Goal: Task Accomplishment & Management: Manage account settings

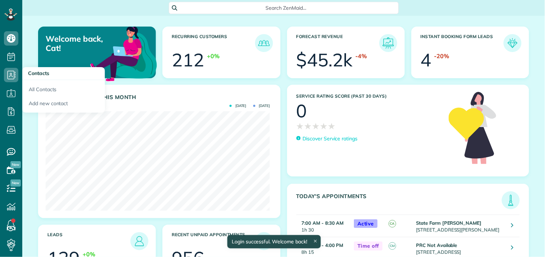
scroll to position [99, 224]
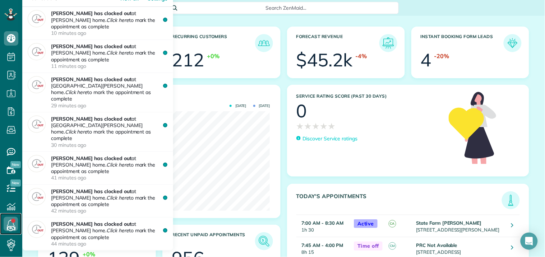
click at [11, 222] on link at bounding box center [11, 224] width 22 height 22
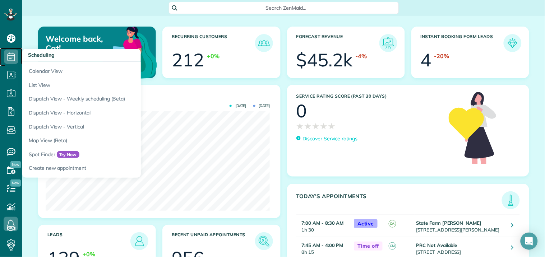
click at [11, 53] on icon at bounding box center [11, 57] width 14 height 14
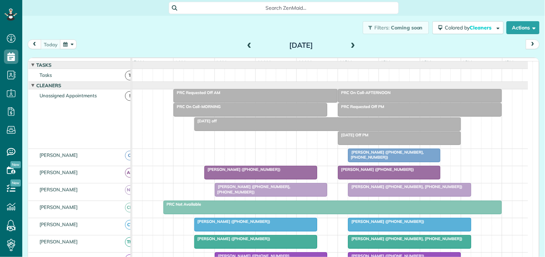
scroll to position [3, 3]
click at [73, 43] on button "button" at bounding box center [68, 45] width 17 height 10
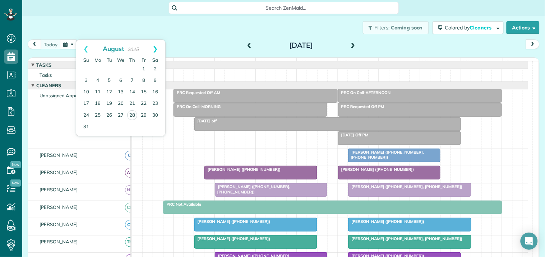
click at [156, 46] on link "Next" at bounding box center [155, 49] width 20 height 18
click at [97, 79] on link "8" at bounding box center [97, 80] width 11 height 11
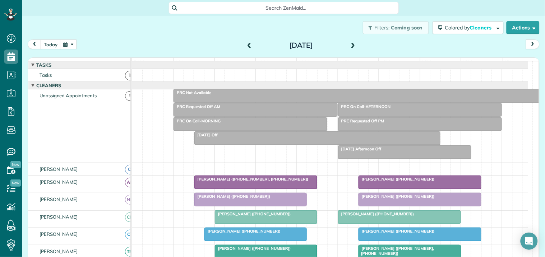
scroll to position [159, 0]
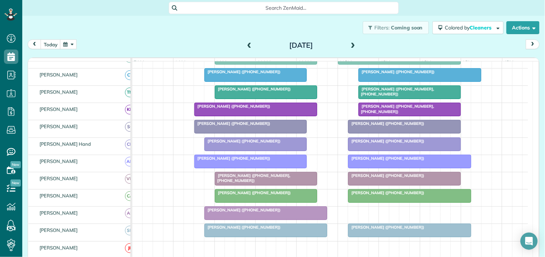
click at [352, 43] on span at bounding box center [353, 45] width 8 height 6
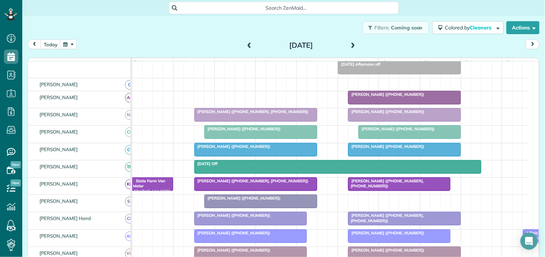
scroll to position [66, 0]
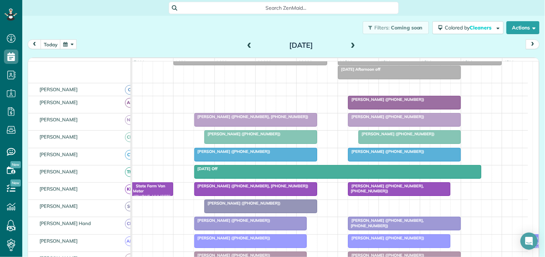
click at [352, 43] on span at bounding box center [353, 45] width 8 height 6
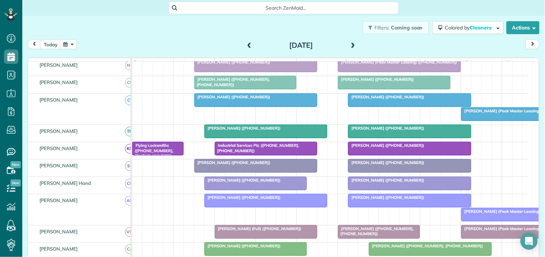
scroll to position [139, 0]
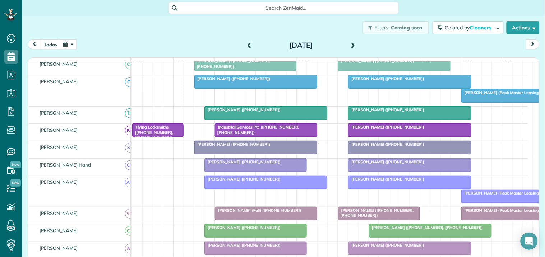
click at [351, 42] on span at bounding box center [353, 45] width 8 height 6
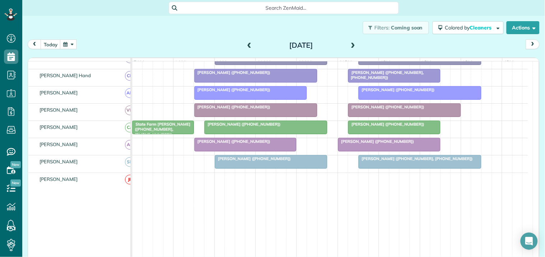
scroll to position [0, 0]
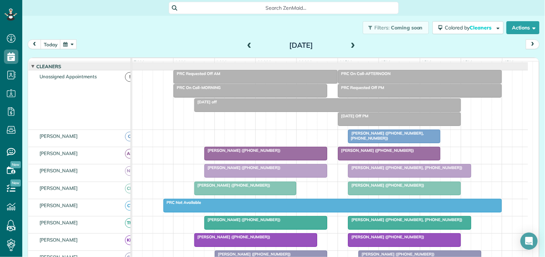
click at [351, 43] on span at bounding box center [353, 45] width 8 height 6
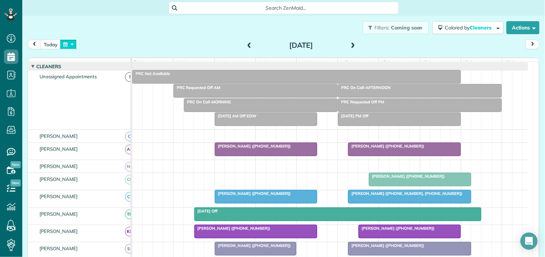
click at [68, 44] on button "button" at bounding box center [68, 45] width 17 height 10
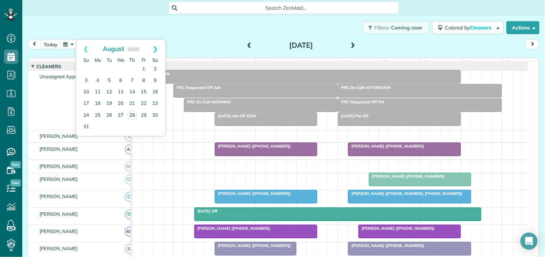
click at [157, 48] on link "Next" at bounding box center [155, 49] width 20 height 18
click at [97, 91] on link "15" at bounding box center [97, 92] width 11 height 11
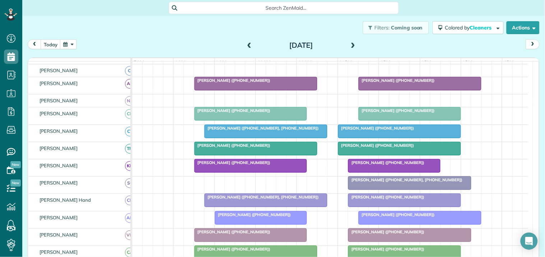
click at [73, 44] on button "button" at bounding box center [68, 45] width 17 height 10
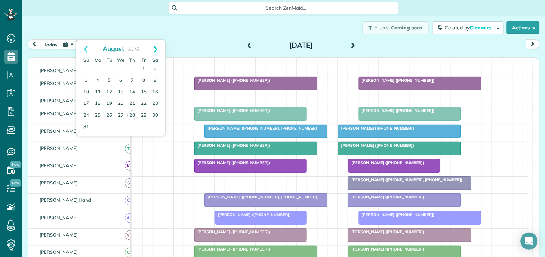
click at [156, 48] on link "Next" at bounding box center [155, 49] width 20 height 18
click at [98, 101] on link "22" at bounding box center [97, 103] width 11 height 11
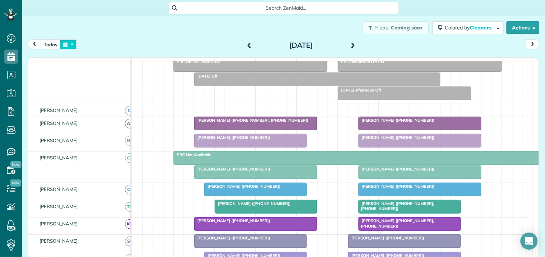
click at [72, 45] on button "button" at bounding box center [68, 45] width 17 height 10
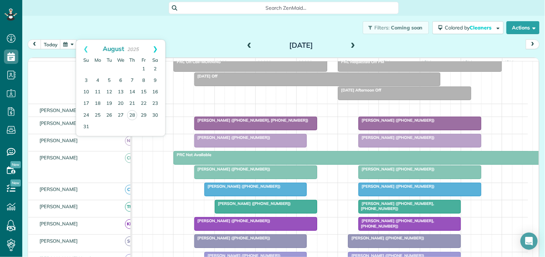
click at [156, 48] on link "Next" at bounding box center [155, 49] width 20 height 18
click at [99, 78] on link "8" at bounding box center [97, 80] width 11 height 11
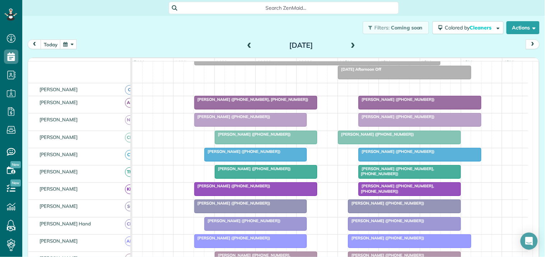
click at [349, 43] on span at bounding box center [353, 45] width 8 height 6
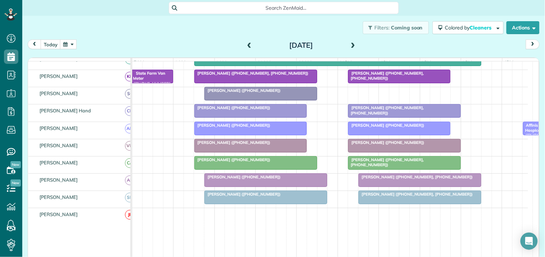
click at [351, 42] on span at bounding box center [353, 45] width 8 height 6
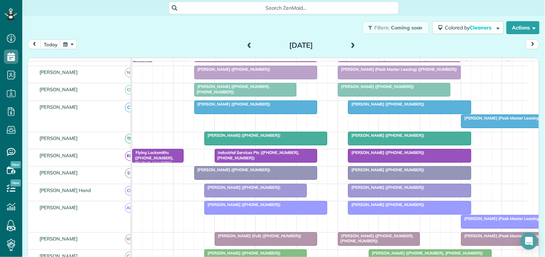
click at [247, 41] on span at bounding box center [249, 45] width 8 height 11
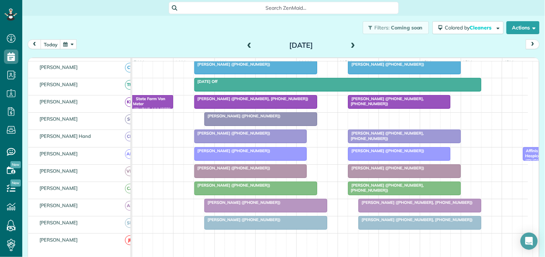
click at [246, 44] on span at bounding box center [249, 45] width 8 height 6
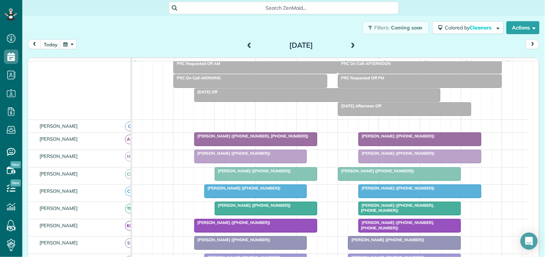
click at [71, 43] on button "button" at bounding box center [68, 45] width 17 height 10
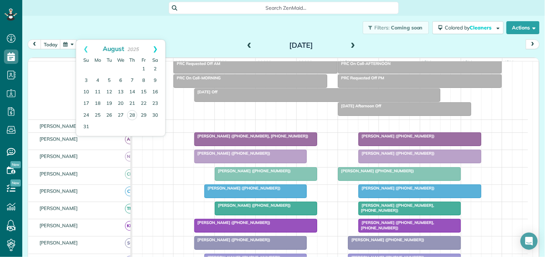
click at [157, 48] on link "Next" at bounding box center [155, 49] width 20 height 18
click at [99, 68] on link "1" at bounding box center [97, 69] width 11 height 11
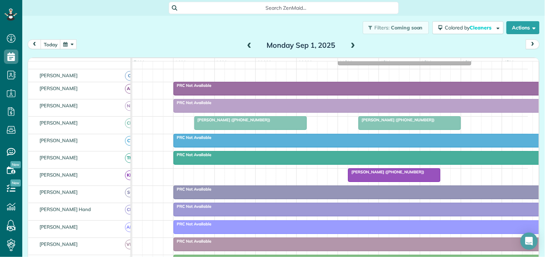
click at [352, 42] on span at bounding box center [353, 45] width 8 height 6
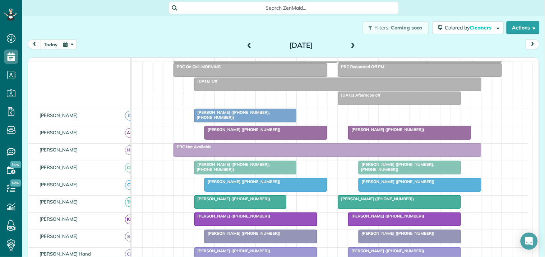
click at [247, 43] on span at bounding box center [249, 45] width 8 height 6
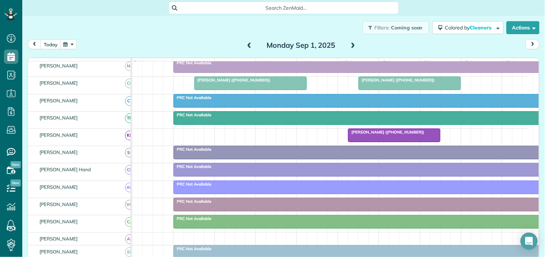
click at [350, 42] on span at bounding box center [353, 45] width 8 height 6
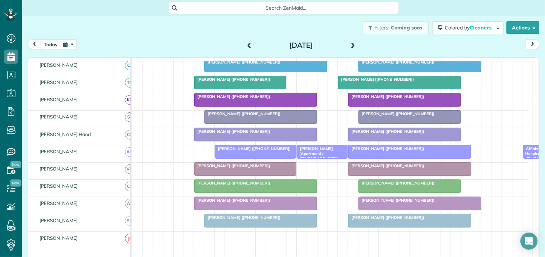
click at [350, 44] on span at bounding box center [353, 45] width 8 height 6
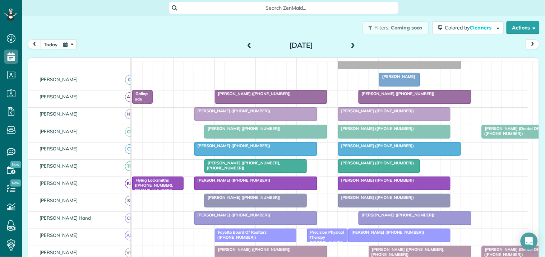
click at [70, 42] on button "button" at bounding box center [68, 45] width 17 height 10
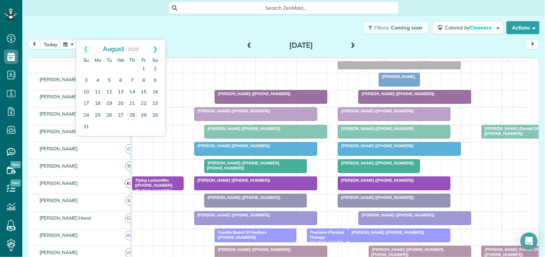
click at [156, 46] on link "Next" at bounding box center [155, 49] width 20 height 18
click at [110, 90] on link "16" at bounding box center [108, 92] width 11 height 11
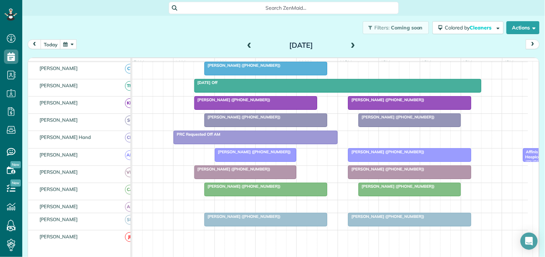
scroll to position [116, 0]
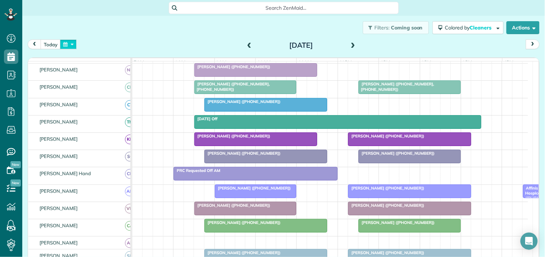
click at [64, 48] on button "button" at bounding box center [68, 45] width 17 height 10
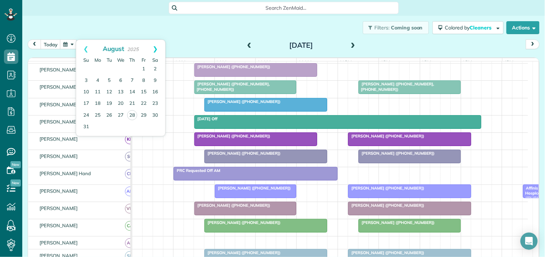
click at [157, 47] on link "Next" at bounding box center [155, 49] width 20 height 18
click at [97, 91] on link "15" at bounding box center [97, 92] width 11 height 11
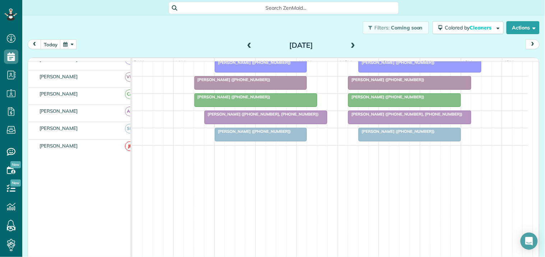
scroll to position [148, 0]
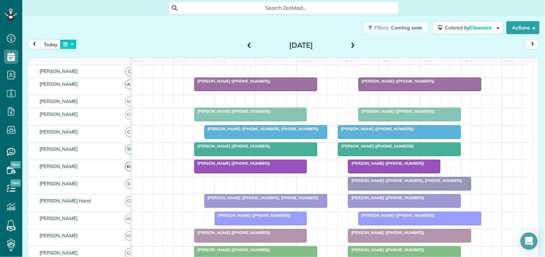
click at [65, 43] on button "button" at bounding box center [68, 45] width 17 height 10
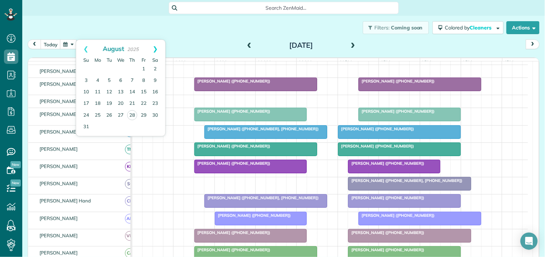
click at [156, 47] on link "Next" at bounding box center [155, 49] width 20 height 18
click at [98, 78] on link "8" at bounding box center [97, 80] width 11 height 11
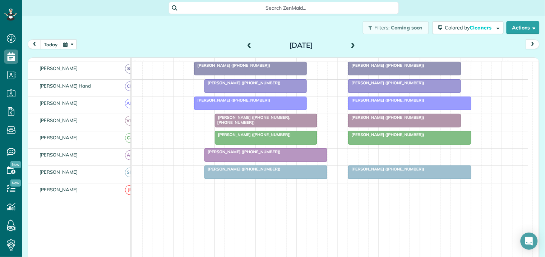
click at [351, 44] on span at bounding box center [353, 45] width 8 height 6
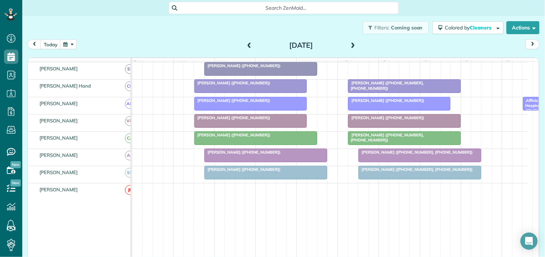
click at [80, 48] on div "today Tuesday Sep 9, 2025" at bounding box center [284, 46] width 512 height 13
click at [66, 41] on button "button" at bounding box center [68, 45] width 17 height 10
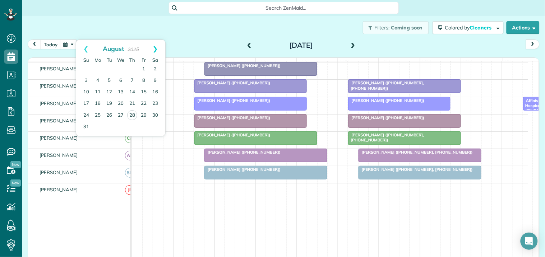
click at [157, 45] on link "Next" at bounding box center [155, 49] width 20 height 18
click at [144, 91] on link "19" at bounding box center [143, 92] width 11 height 11
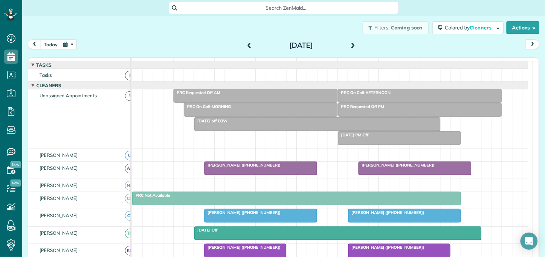
click at [72, 46] on button "button" at bounding box center [68, 45] width 17 height 10
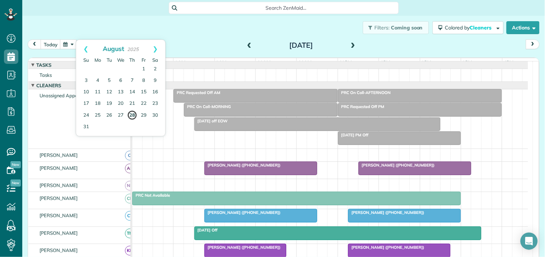
click at [133, 116] on link "28" at bounding box center [132, 115] width 10 height 10
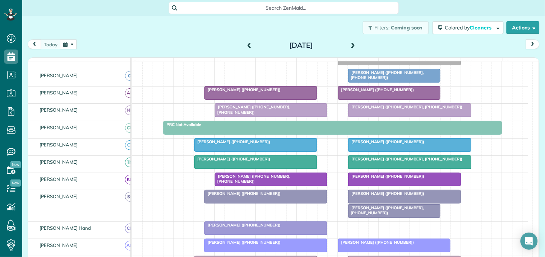
click at [350, 45] on span at bounding box center [353, 45] width 8 height 6
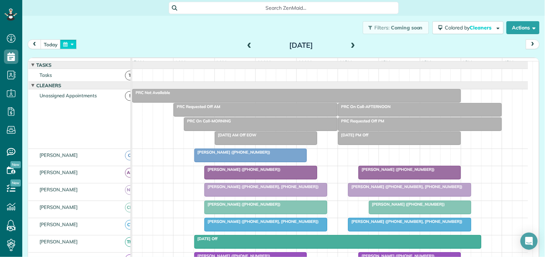
click at [71, 43] on button "button" at bounding box center [68, 45] width 17 height 10
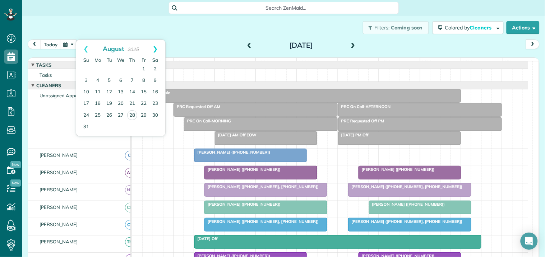
click at [155, 47] on link "Next" at bounding box center [155, 49] width 20 height 18
click at [98, 66] on link "1" at bounding box center [97, 69] width 11 height 11
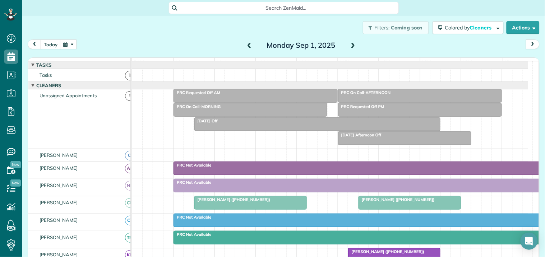
click at [191, 36] on div "Filters: Coming soon Colored by Cleaners Color by Cleaner Color by Team Color b…" at bounding box center [283, 28] width 523 height 24
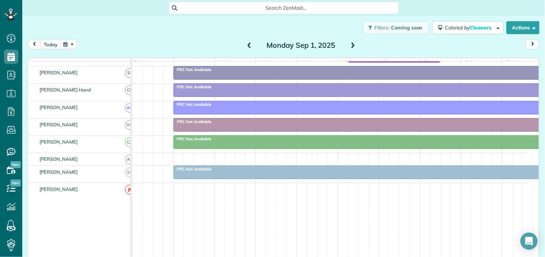
scroll to position [217, 0]
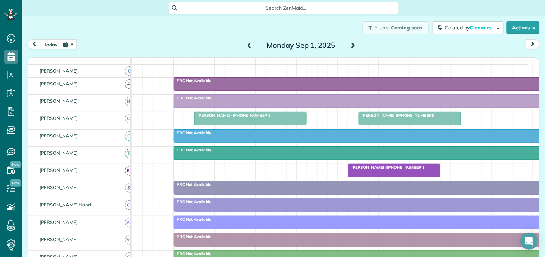
click at [351, 45] on span at bounding box center [353, 45] width 8 height 6
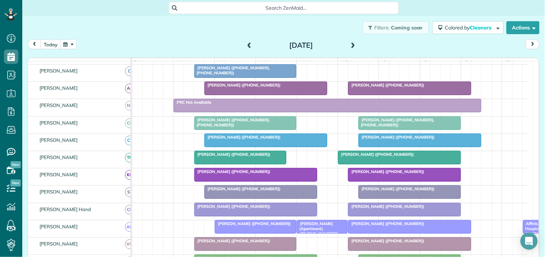
click at [71, 42] on button "button" at bounding box center [68, 45] width 17 height 10
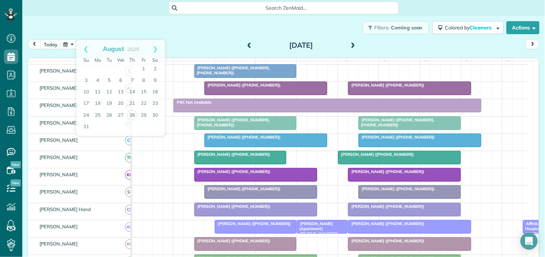
click at [188, 38] on div "Filters: Coming soon Colored by Cleaners Color by Cleaner Color by Team Color b…" at bounding box center [283, 28] width 523 height 24
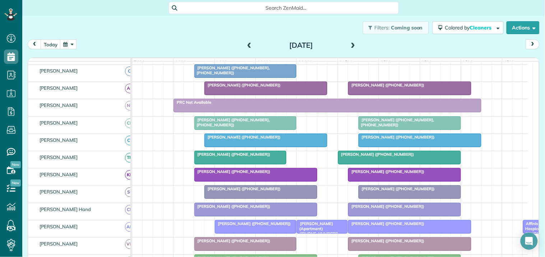
click at [73, 41] on button "button" at bounding box center [68, 45] width 17 height 10
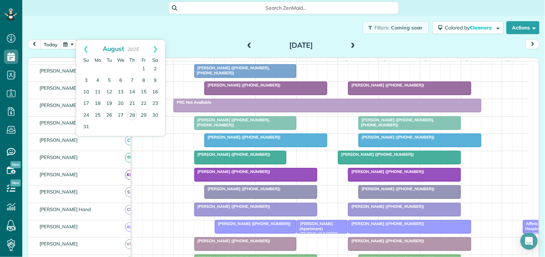
click at [202, 32] on div "Filters: Coming soon Colored by Cleaners Color by Cleaner Color by Team Color b…" at bounding box center [283, 28] width 523 height 24
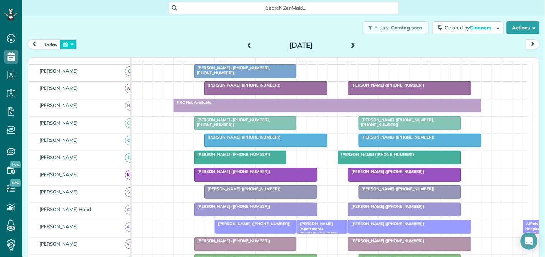
click at [73, 45] on button "button" at bounding box center [68, 45] width 17 height 10
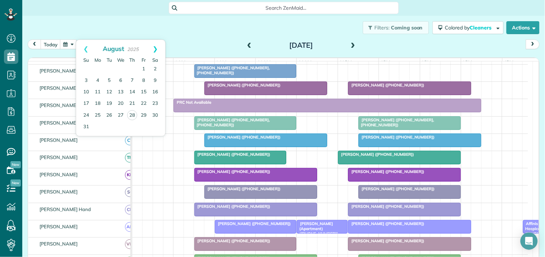
click at [158, 47] on link "Next" at bounding box center [155, 49] width 20 height 18
click at [83, 47] on link "Prev" at bounding box center [86, 49] width 20 height 18
click at [134, 114] on link "28" at bounding box center [132, 115] width 10 height 10
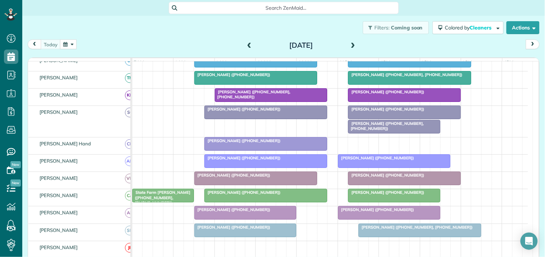
click at [392, 112] on div "Ellie Mascara (+17702629783)" at bounding box center [404, 109] width 108 height 5
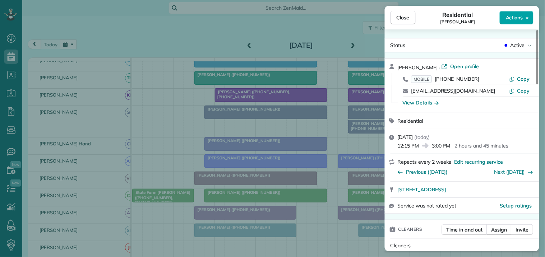
click at [513, 19] on span "Actions" at bounding box center [514, 17] width 17 height 7
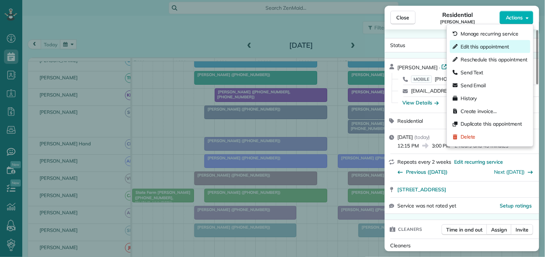
click at [482, 45] on span "Edit this appointment" at bounding box center [484, 46] width 48 height 7
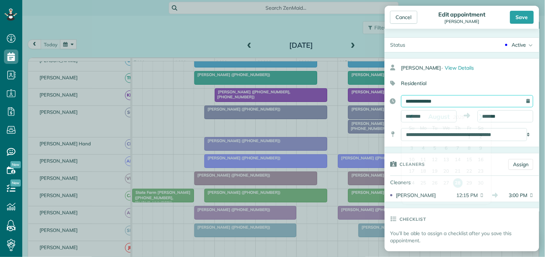
click at [455, 102] on input "**********" at bounding box center [467, 101] width 132 height 12
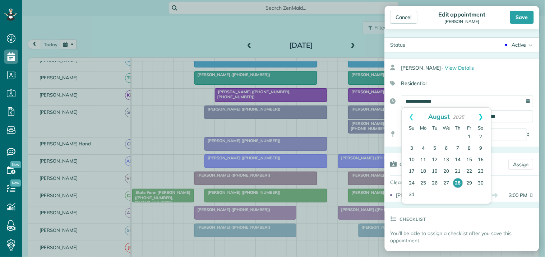
click at [482, 116] on link "Next" at bounding box center [481, 117] width 20 height 18
click at [422, 135] on link "1" at bounding box center [423, 136] width 11 height 11
type input "**********"
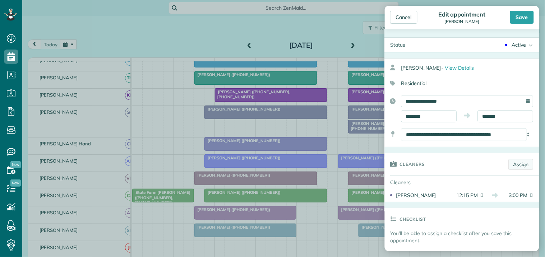
click at [516, 164] on link "Assign" at bounding box center [521, 164] width 25 height 11
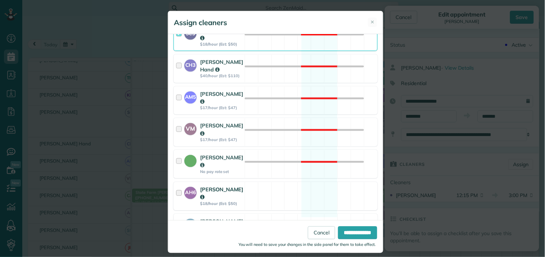
click at [313, 182] on div "AH6 Ashley Hudson $18/hour (Est: $50) Available" at bounding box center [275, 196] width 204 height 28
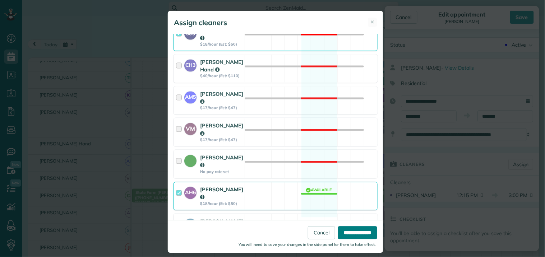
click at [349, 232] on input "**********" at bounding box center [357, 233] width 39 height 13
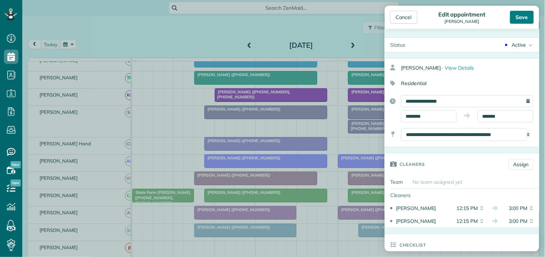
click at [522, 15] on div "Save" at bounding box center [522, 17] width 24 height 13
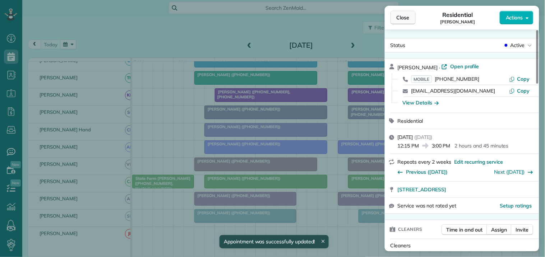
click at [403, 16] on span "Close" at bounding box center [403, 17] width 13 height 7
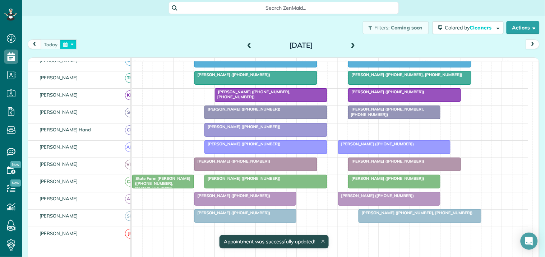
click at [69, 45] on button "button" at bounding box center [68, 45] width 17 height 10
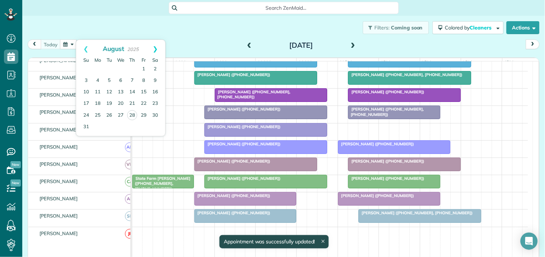
click at [156, 46] on link "Next" at bounding box center [155, 49] width 20 height 18
click at [96, 69] on link "1" at bounding box center [97, 69] width 11 height 11
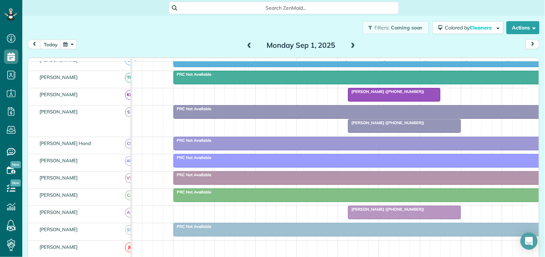
click at [389, 132] on div at bounding box center [404, 126] width 112 height 13
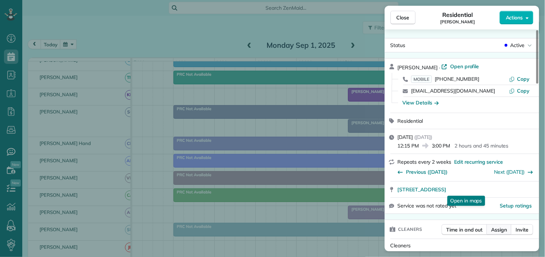
click at [501, 228] on span "Assign" at bounding box center [499, 229] width 16 height 7
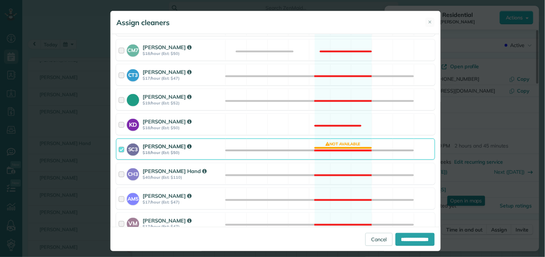
click at [339, 147] on div "SC3 Stephanie Cruz $18/hour (Est: $50) Not available" at bounding box center [275, 149] width 319 height 21
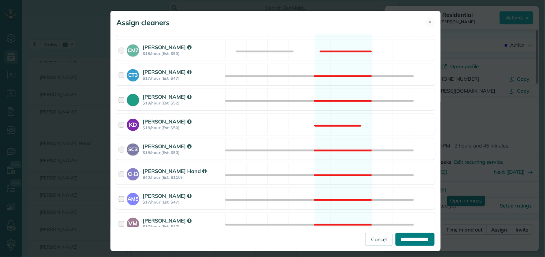
click at [403, 240] on input "**********" at bounding box center [414, 239] width 39 height 13
type input "**********"
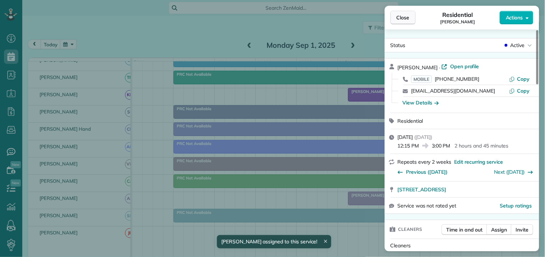
click at [404, 19] on span "Close" at bounding box center [403, 17] width 13 height 7
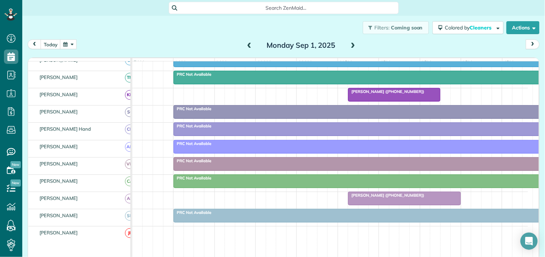
click at [185, 23] on div "Filters: Coming soon Colored by Cleaners Color by Cleaner Color by Team Color b…" at bounding box center [283, 28] width 523 height 24
click at [66, 46] on button "button" at bounding box center [68, 45] width 17 height 10
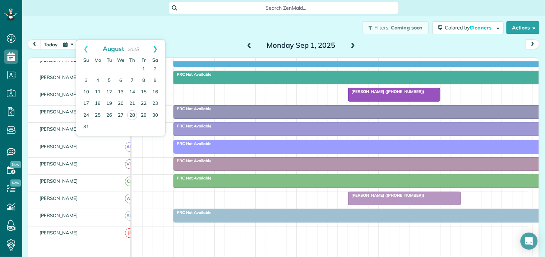
click at [157, 47] on link "Next" at bounding box center [155, 49] width 20 height 18
click at [95, 80] on link "8" at bounding box center [97, 80] width 11 height 11
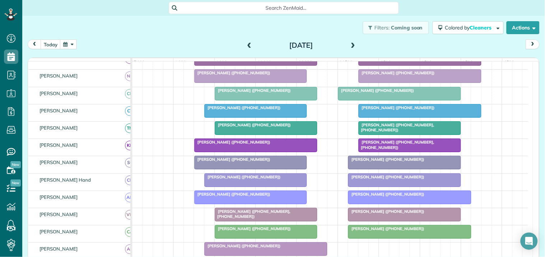
scroll to position [134, 0]
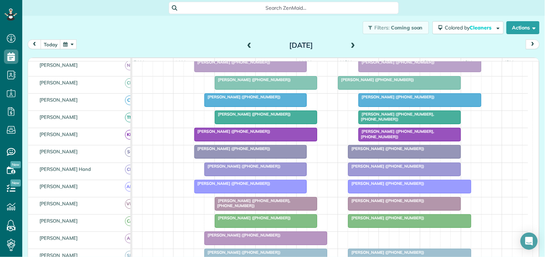
click at [201, 33] on div "Filters: Coming soon Colored by Cleaners Color by Cleaner Color by Team Color b…" at bounding box center [283, 28] width 523 height 24
click at [73, 44] on button "button" at bounding box center [68, 45] width 17 height 10
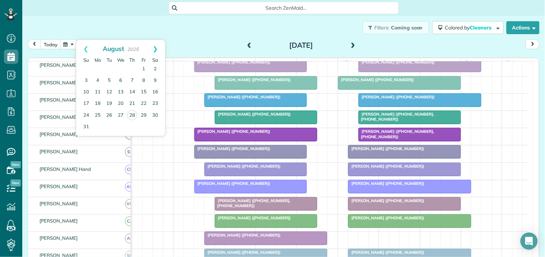
click at [157, 48] on link "Next" at bounding box center [155, 49] width 20 height 18
click at [111, 78] on link "9" at bounding box center [108, 80] width 11 height 11
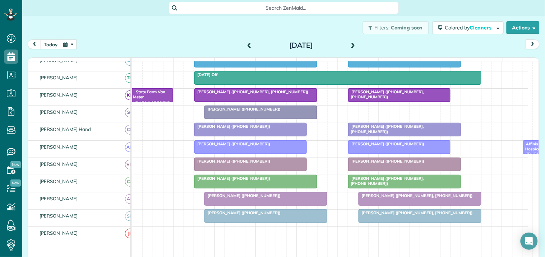
scroll to position [116, 0]
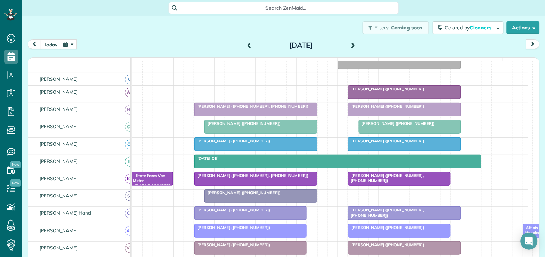
click at [350, 42] on span at bounding box center [353, 45] width 8 height 11
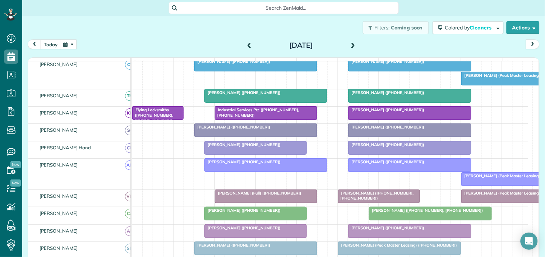
click at [351, 43] on span at bounding box center [353, 45] width 8 height 6
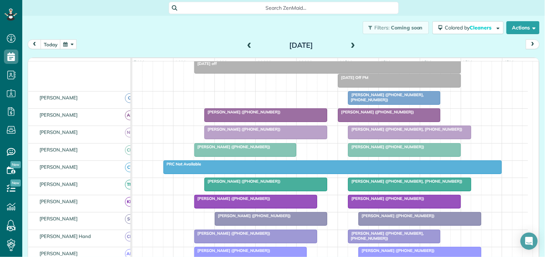
click at [349, 43] on span at bounding box center [353, 45] width 8 height 6
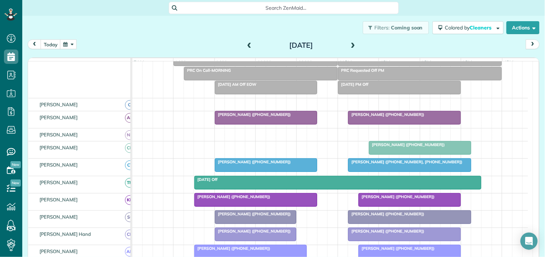
click at [71, 42] on button "button" at bounding box center [68, 45] width 17 height 10
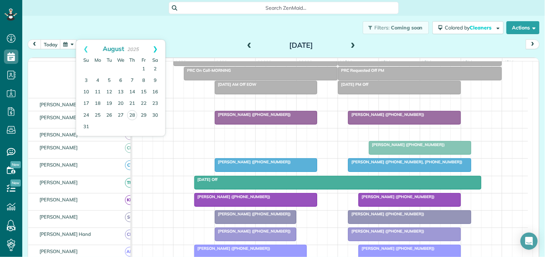
click at [159, 50] on link "Next" at bounding box center [155, 49] width 20 height 18
click at [135, 68] on link "4" at bounding box center [131, 69] width 11 height 11
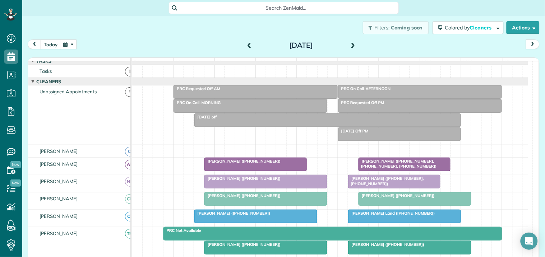
click at [351, 41] on span at bounding box center [353, 45] width 8 height 11
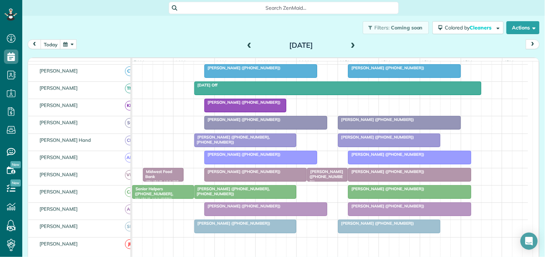
click at [72, 44] on button "button" at bounding box center [68, 45] width 17 height 10
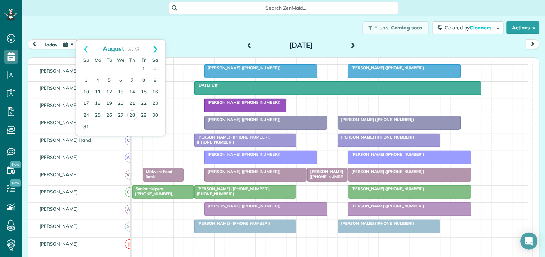
click at [159, 46] on link "Next" at bounding box center [155, 49] width 20 height 18
click at [96, 79] on link "8" at bounding box center [97, 80] width 11 height 11
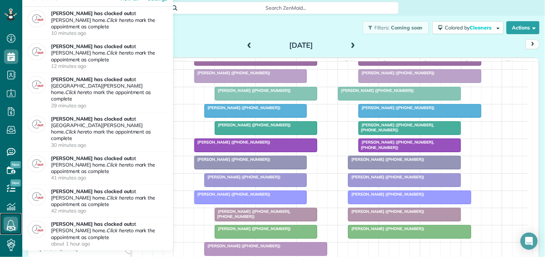
click at [11, 222] on icon at bounding box center [11, 224] width 14 height 14
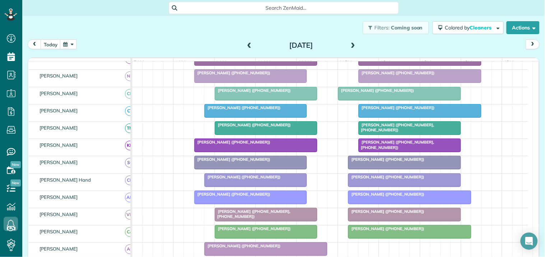
click at [194, 34] on div "Filters: Coming soon Colored by Cleaners Color by Cleaner Color by Team Color b…" at bounding box center [283, 28] width 523 height 24
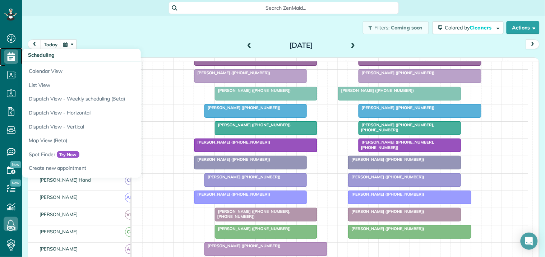
click at [10, 56] on use at bounding box center [12, 56] width 8 height 9
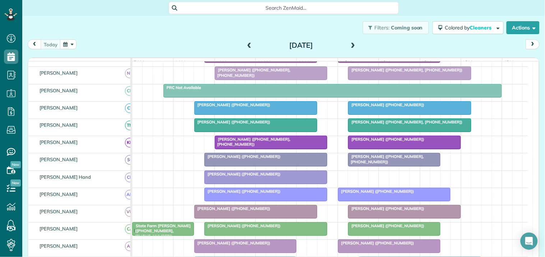
scroll to position [120, 0]
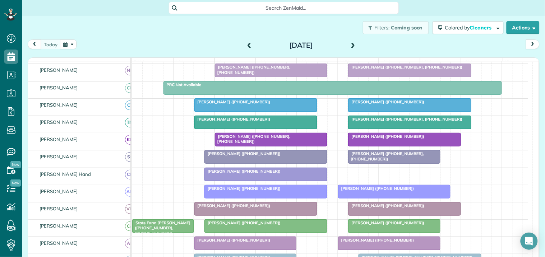
click at [263, 198] on div at bounding box center [266, 191] width 122 height 13
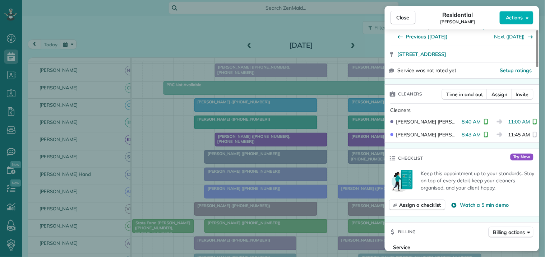
scroll to position [120, 0]
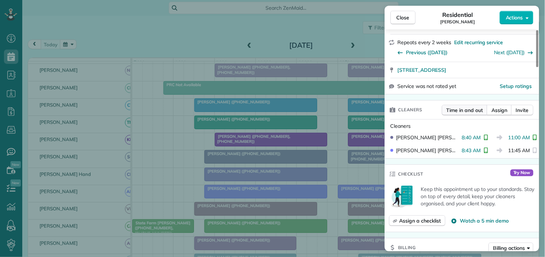
click at [465, 107] on span "Time in and out" at bounding box center [464, 110] width 36 height 7
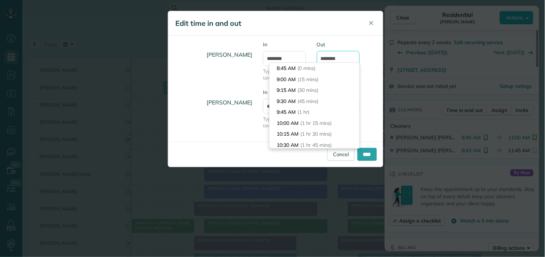
click at [340, 58] on input "********" at bounding box center [338, 58] width 43 height 15
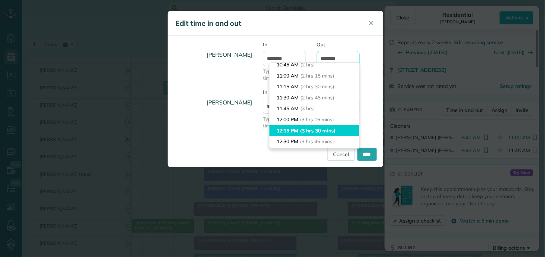
scroll to position [80, 0]
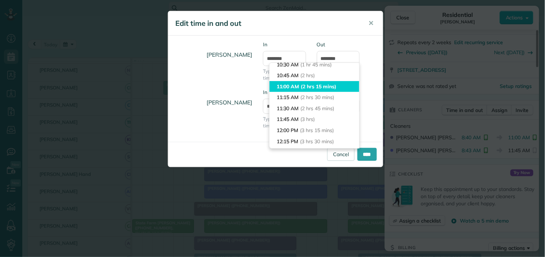
type input "********"
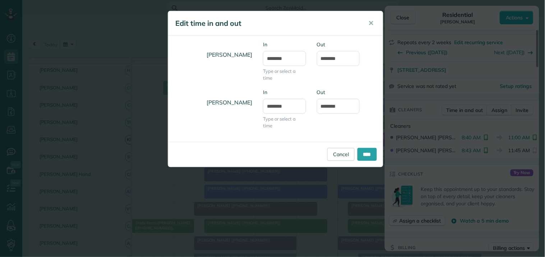
click at [293, 85] on body "Dashboard Scheduling Calendar View List View Dispatch View - Weekly scheduling …" at bounding box center [272, 128] width 545 height 257
click at [364, 154] on input "****" at bounding box center [366, 154] width 19 height 13
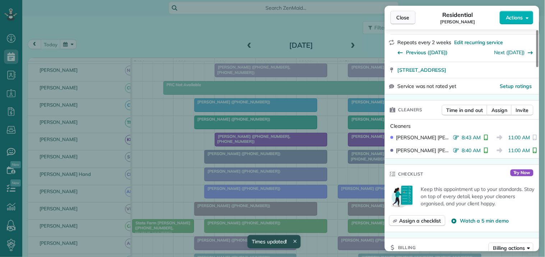
click at [407, 17] on span "Close" at bounding box center [403, 17] width 13 height 7
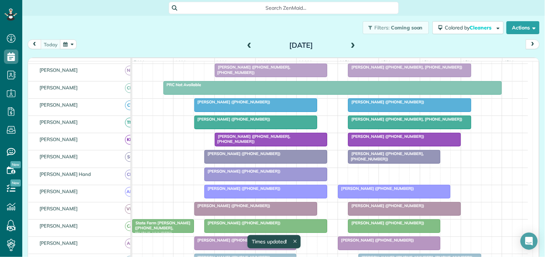
click at [382, 191] on span "Patty Lovejoy (+17706708884)" at bounding box center [376, 188] width 77 height 5
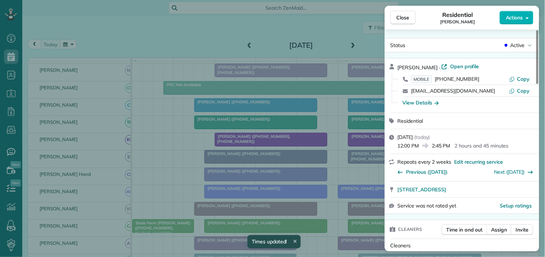
scroll to position [159, 0]
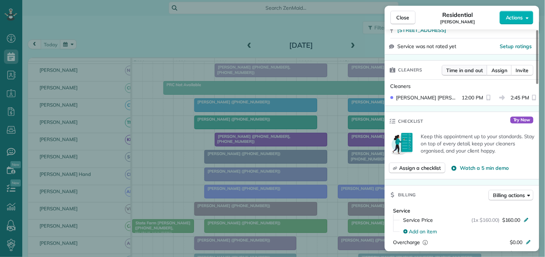
click at [461, 70] on span "Time in and out" at bounding box center [464, 70] width 36 height 7
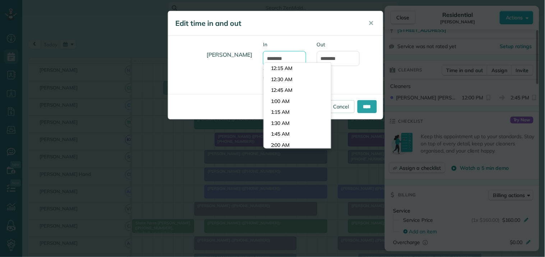
click at [288, 58] on input "********" at bounding box center [284, 58] width 43 height 15
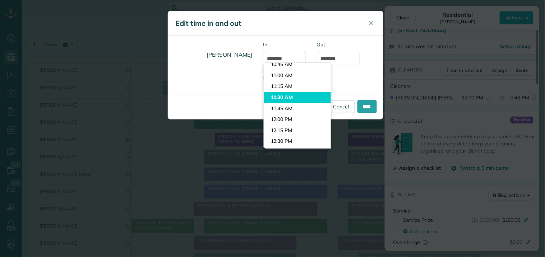
type input "********"
type input "*******"
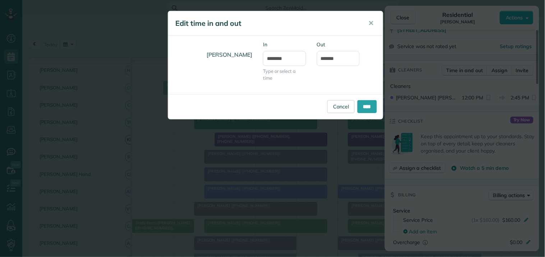
click at [282, 97] on body "Dashboard Scheduling Calendar View List View Dispatch View - Weekly scheduling …" at bounding box center [272, 128] width 545 height 257
click at [369, 106] on input "****" at bounding box center [366, 106] width 19 height 13
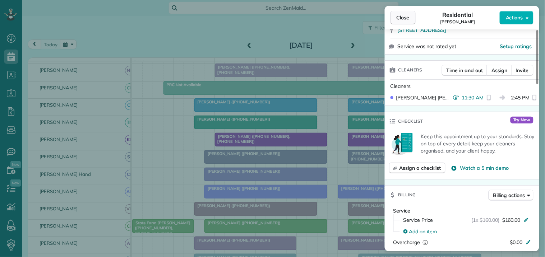
click at [405, 15] on span "Close" at bounding box center [403, 17] width 13 height 7
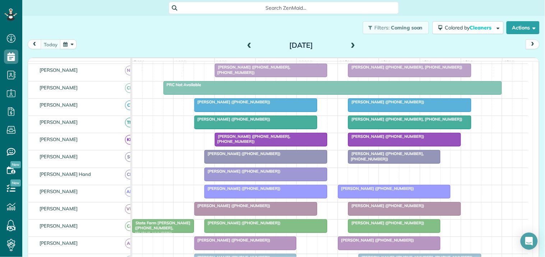
scroll to position [159, 0]
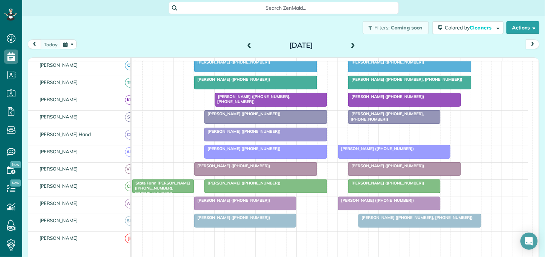
click at [163, 192] on span "State Farm Sims (+19044033440, +17704619680)" at bounding box center [161, 188] width 59 height 15
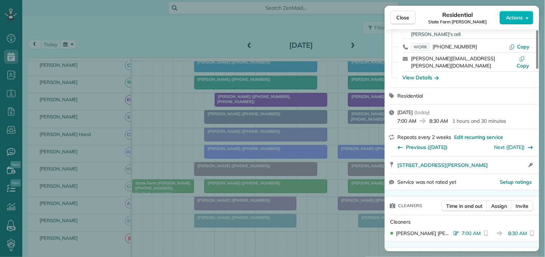
scroll to position [120, 0]
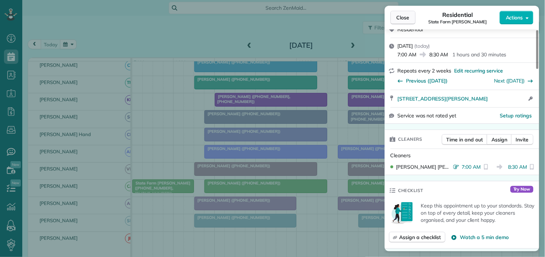
click at [407, 19] on span "Close" at bounding box center [403, 17] width 13 height 7
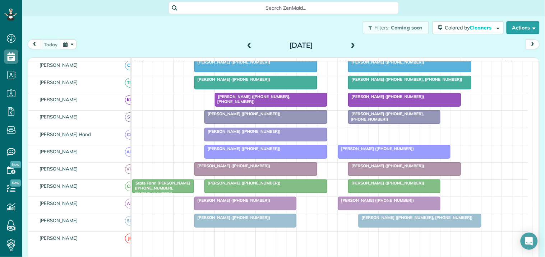
click at [267, 186] on div "Julie Porter (+17575030146)" at bounding box center [266, 183] width 119 height 5
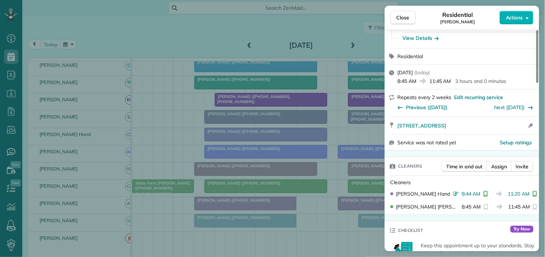
scroll to position [80, 0]
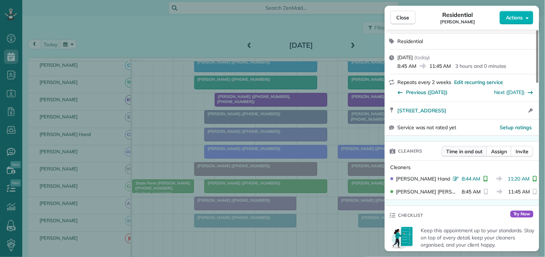
click at [463, 151] on span "Time in and out" at bounding box center [464, 151] width 36 height 7
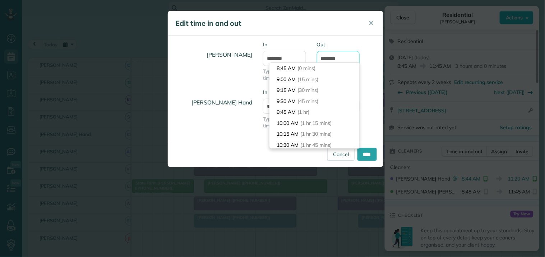
click at [333, 58] on input "********" at bounding box center [338, 58] width 43 height 15
type input "********"
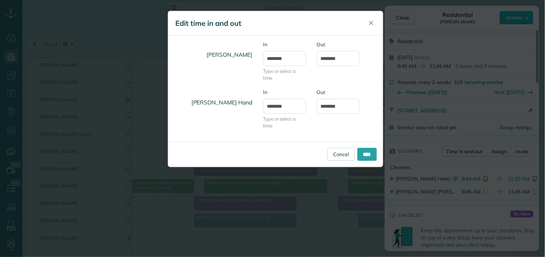
click at [358, 42] on label "Out" at bounding box center [338, 44] width 43 height 7
click at [358, 51] on input "********" at bounding box center [338, 58] width 43 height 15
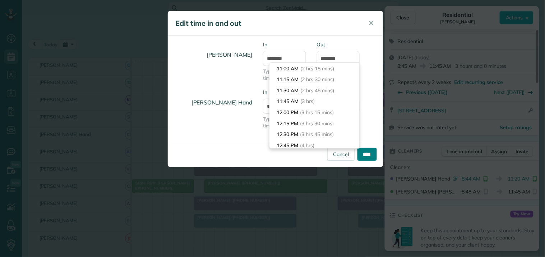
click at [367, 153] on input "****" at bounding box center [366, 154] width 19 height 13
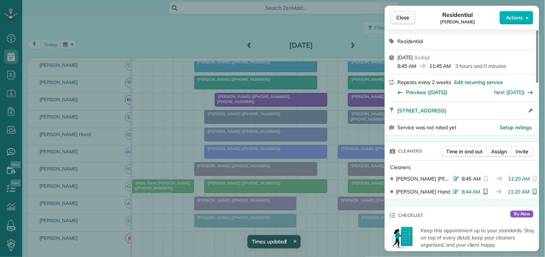
click at [404, 17] on span "Close" at bounding box center [403, 17] width 13 height 7
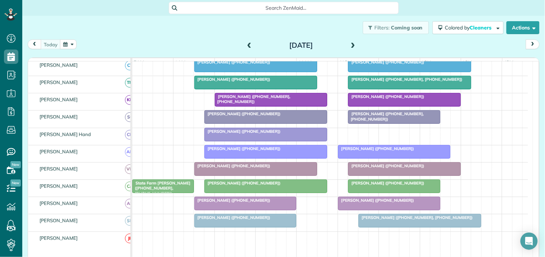
click at [405, 192] on div at bounding box center [393, 186] width 91 height 13
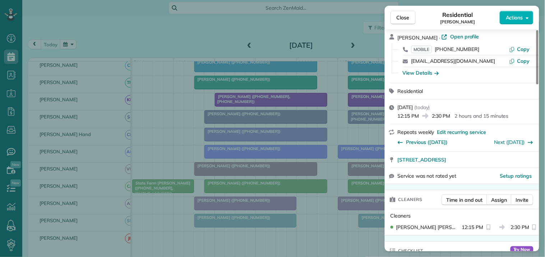
scroll to position [80, 0]
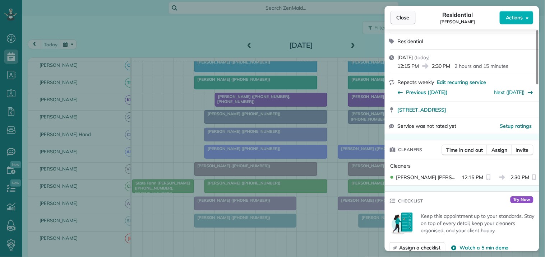
click at [404, 18] on span "Close" at bounding box center [403, 17] width 13 height 7
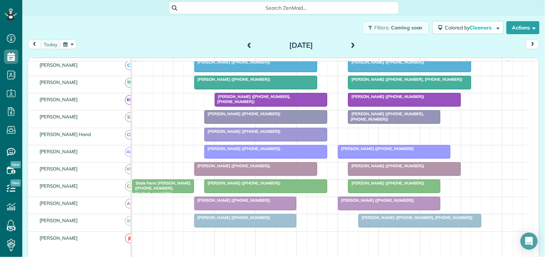
click at [219, 34] on div "Filters: Coming soon Colored by Cleaners Color by Cleaner Color by Team Color b…" at bounding box center [283, 28] width 523 height 24
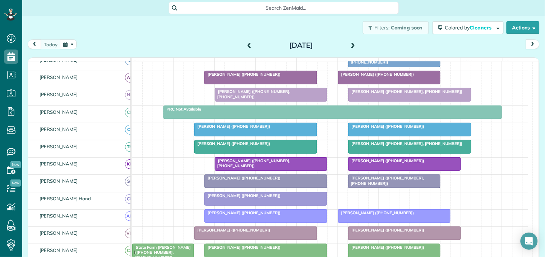
scroll to position [40, 0]
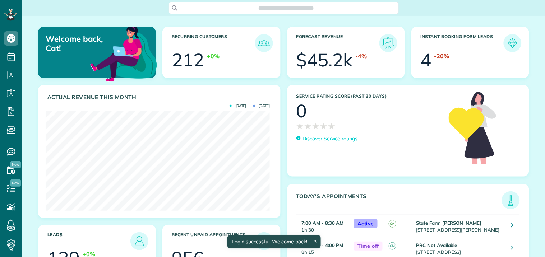
scroll to position [99, 224]
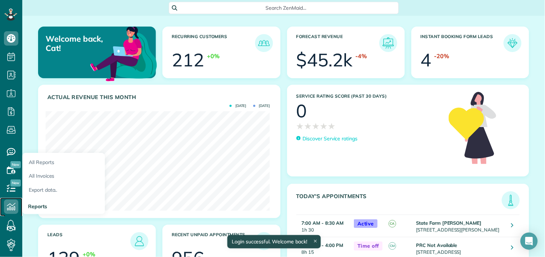
click at [11, 207] on icon at bounding box center [11, 207] width 14 height 14
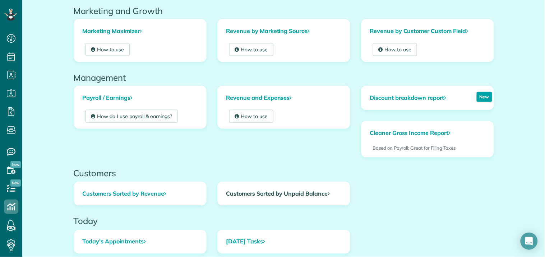
scroll to position [238, 0]
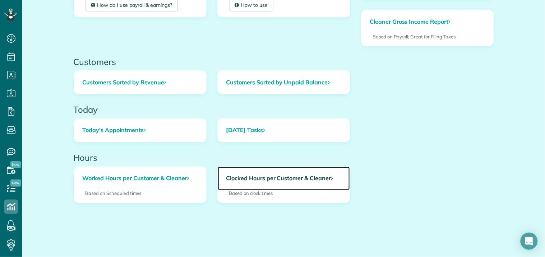
click at [282, 180] on link "Clocked Hours per Customer & Cleaner" at bounding box center [284, 179] width 132 height 24
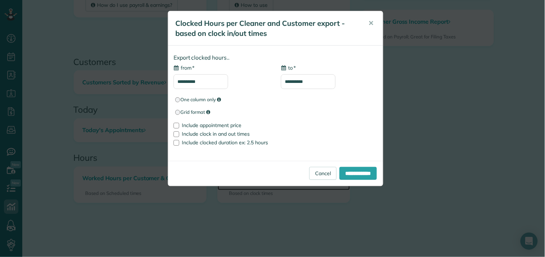
type input "**********"
click at [177, 125] on div at bounding box center [176, 126] width 6 height 6
click at [195, 78] on input "**********" at bounding box center [200, 81] width 55 height 15
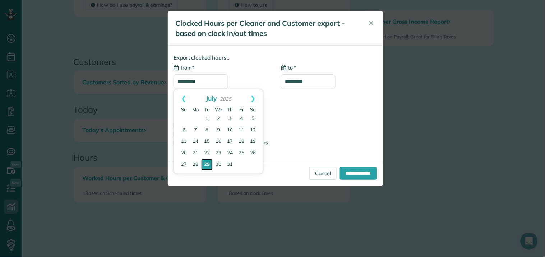
click at [208, 163] on link "29" at bounding box center [206, 164] width 11 height 11
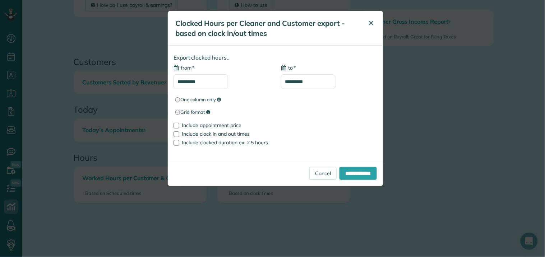
click at [371, 21] on span "✕" at bounding box center [371, 23] width 5 height 8
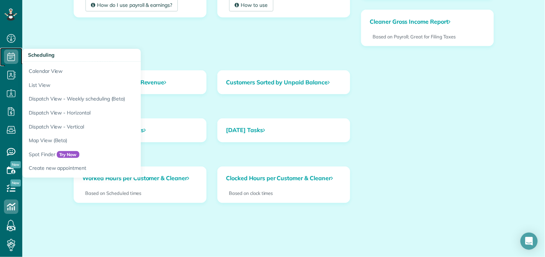
click at [13, 53] on use at bounding box center [12, 56] width 8 height 9
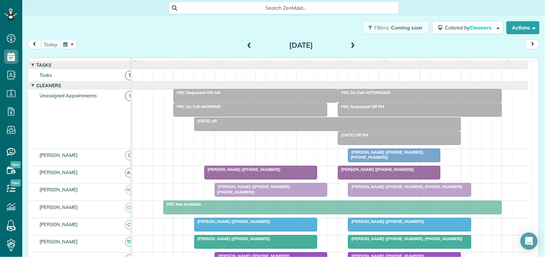
scroll to position [120, 0]
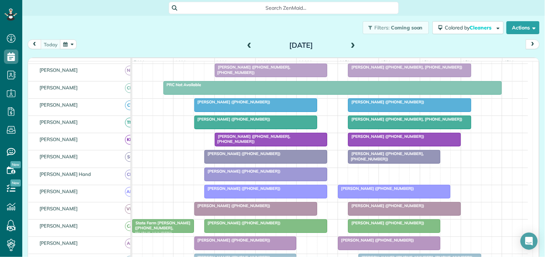
click at [378, 198] on div at bounding box center [394, 191] width 112 height 13
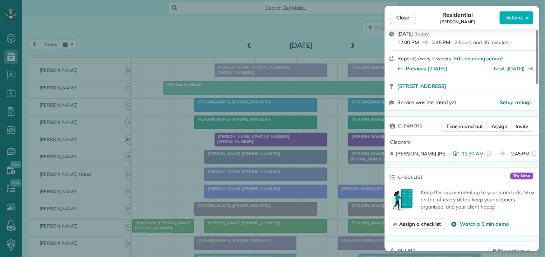
scroll to position [120, 0]
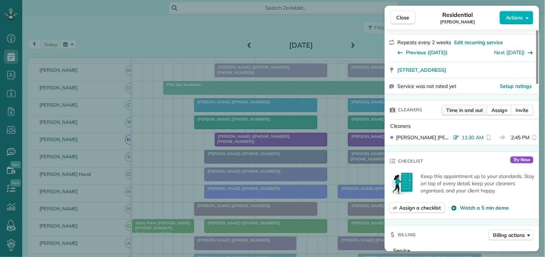
click at [467, 111] on span "Time in and out" at bounding box center [464, 110] width 36 height 7
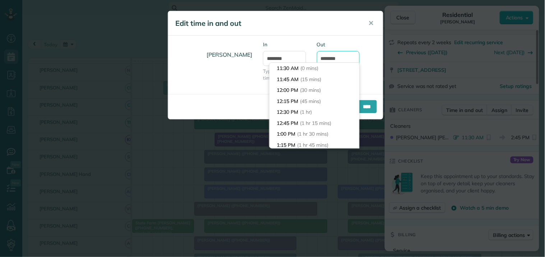
click at [331, 57] on input "*******" at bounding box center [338, 58] width 43 height 15
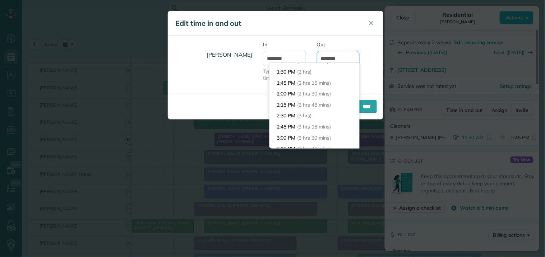
scroll to position [52, 0]
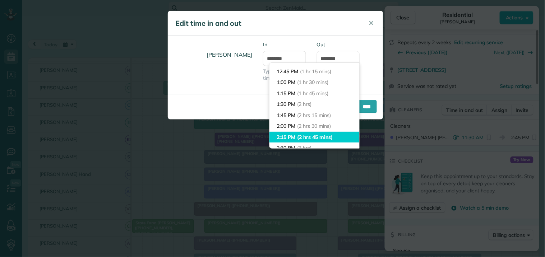
type input "*******"
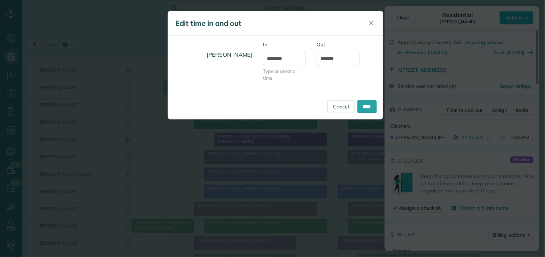
click at [292, 134] on body "Dashboard Scheduling Calendar View List View Dispatch View - Weekly scheduling …" at bounding box center [272, 128] width 545 height 257
click at [372, 103] on input "****" at bounding box center [366, 106] width 19 height 13
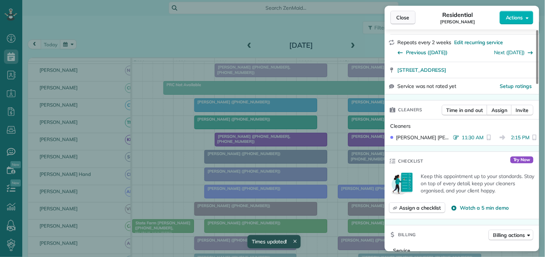
click at [406, 17] on span "Close" at bounding box center [403, 17] width 13 height 7
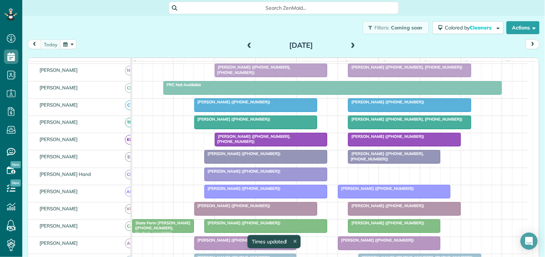
click at [390, 162] on div "Melissa Orme (+14043920319, +16788769253)" at bounding box center [394, 156] width 88 height 10
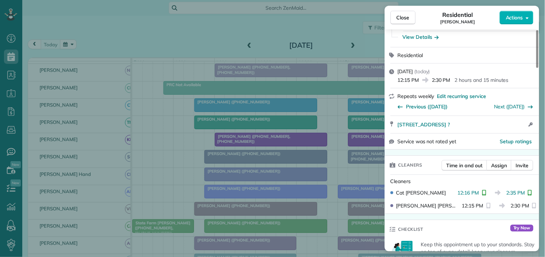
scroll to position [120, 0]
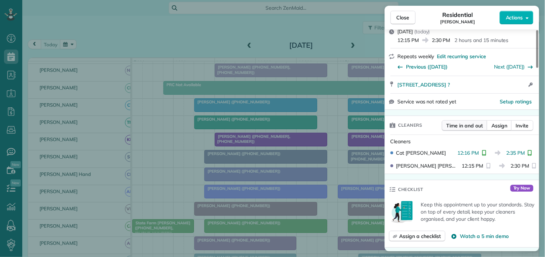
click at [458, 126] on span "Time in and out" at bounding box center [464, 125] width 36 height 7
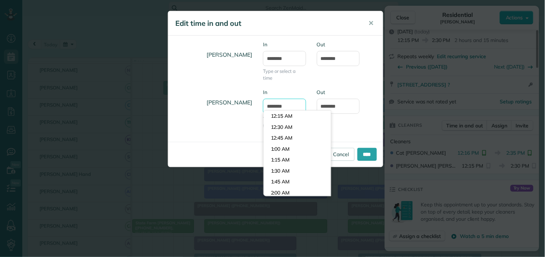
click at [282, 107] on input "********" at bounding box center [284, 106] width 43 height 15
type input "********"
type input "*******"
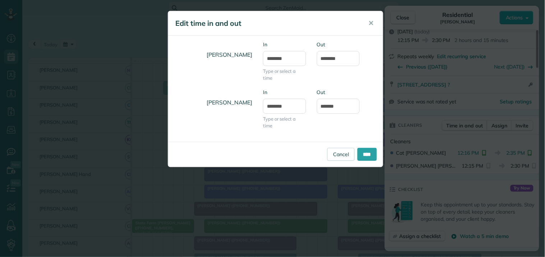
click at [290, 149] on body "Dashboard Scheduling Calendar View List View Dispatch View - Weekly scheduling …" at bounding box center [272, 128] width 545 height 257
click at [369, 155] on input "****" at bounding box center [366, 154] width 19 height 13
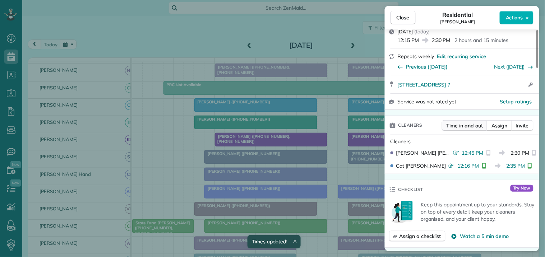
click at [466, 127] on span "Time in and out" at bounding box center [464, 125] width 36 height 7
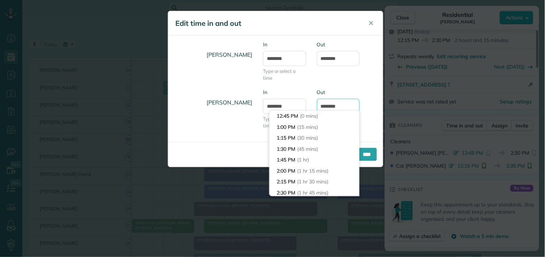
click at [339, 107] on input "*******" at bounding box center [338, 106] width 43 height 15
click at [332, 106] on input "*******" at bounding box center [338, 106] width 43 height 15
type input "*******"
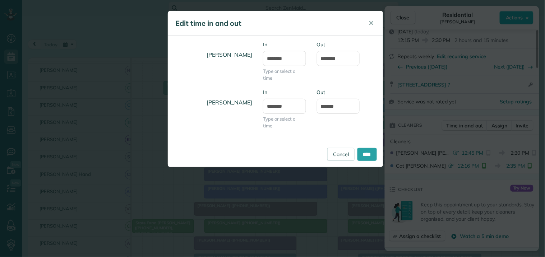
click at [359, 84] on div "Cat Jacobson In ******** Type or select a time Out *******" at bounding box center [275, 65] width 215 height 48
click at [364, 156] on input "****" at bounding box center [366, 154] width 19 height 13
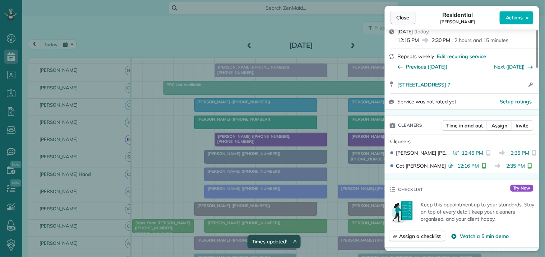
click at [407, 15] on span "Close" at bounding box center [403, 17] width 13 height 7
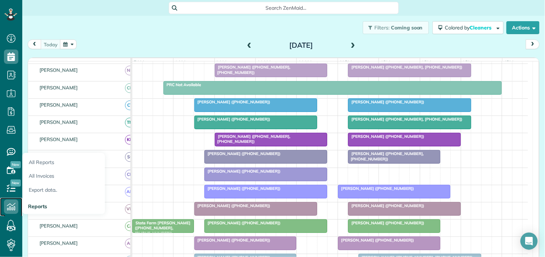
click at [11, 205] on icon at bounding box center [11, 207] width 14 height 14
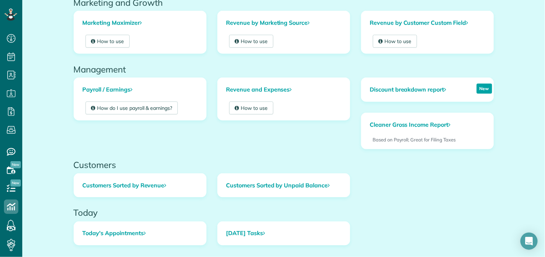
scroll to position [238, 0]
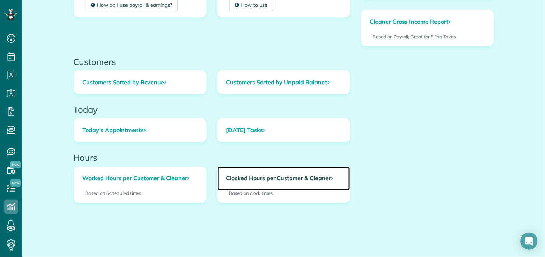
click at [291, 177] on link "Clocked Hours per Customer & Cleaner" at bounding box center [284, 179] width 132 height 24
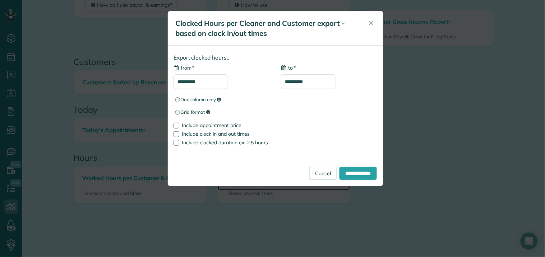
type input "**********"
click at [208, 81] on input "**********" at bounding box center [200, 81] width 55 height 15
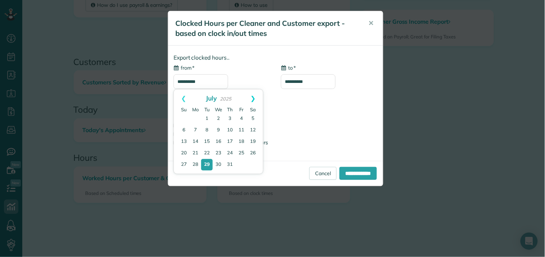
click at [254, 96] on link "Next" at bounding box center [254, 98] width 20 height 18
click at [231, 162] on link "28" at bounding box center [230, 165] width 10 height 10
type input "**********"
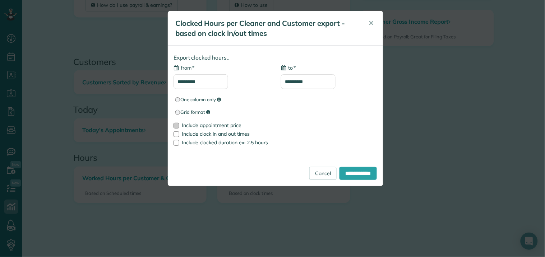
click at [178, 125] on div at bounding box center [176, 126] width 6 height 6
click at [358, 174] on input "**********" at bounding box center [357, 173] width 37 height 13
